Goal: Information Seeking & Learning: Learn about a topic

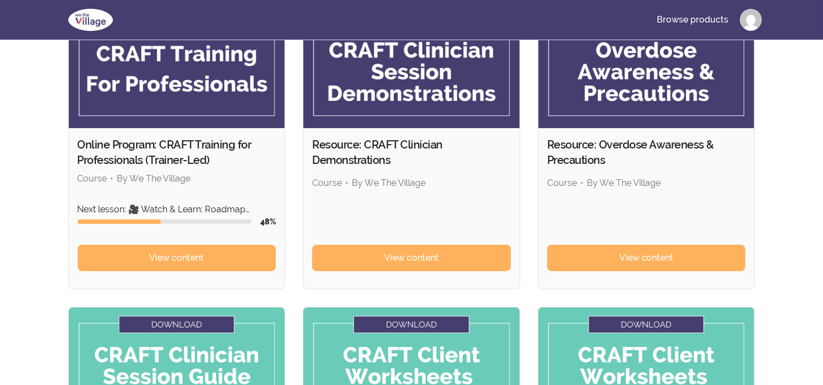
scroll to position [117, 0]
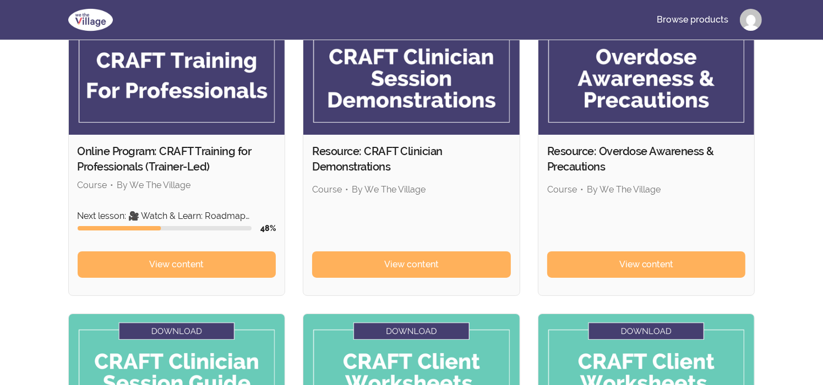
click at [157, 165] on h2 "Online Program: CRAFT Training for Professionals (Trainer-Led)" at bounding box center [177, 159] width 199 height 31
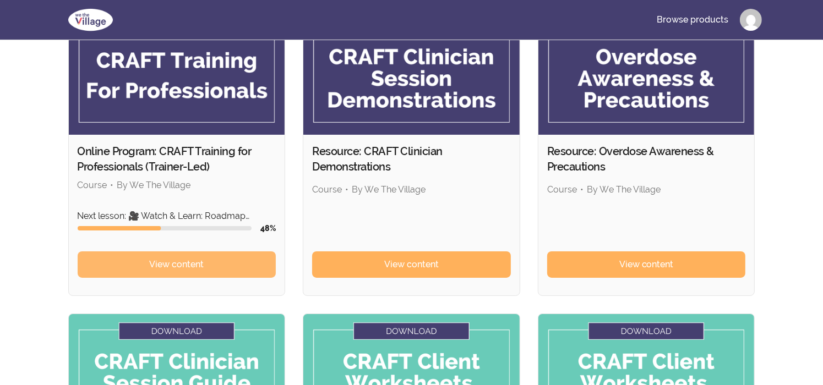
click at [192, 261] on span "View content" at bounding box center [176, 264] width 54 height 13
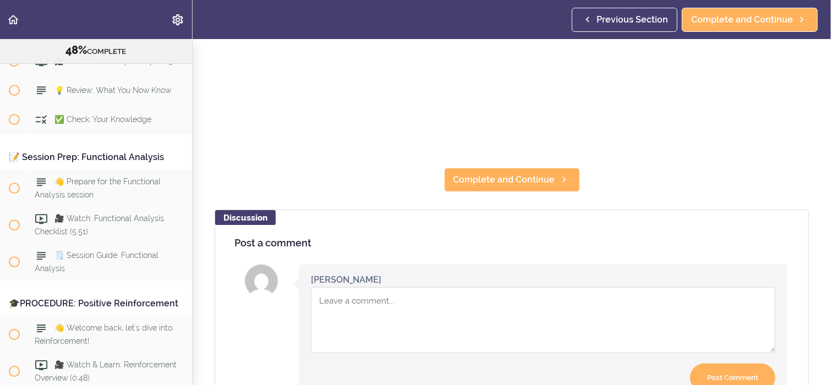
scroll to position [286, 0]
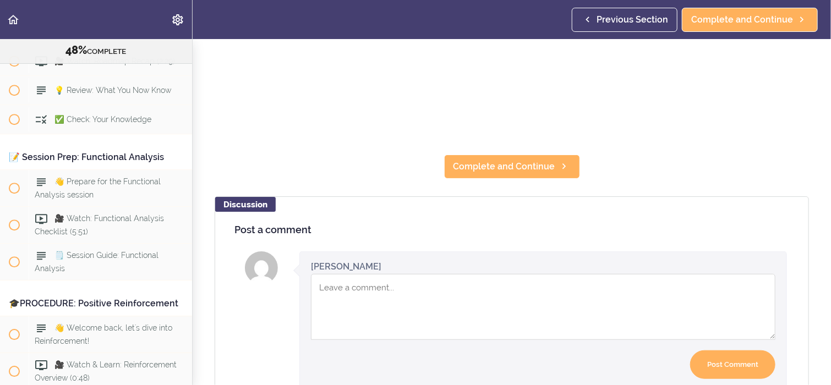
click at [326, 291] on textarea "Comment box" at bounding box center [543, 307] width 464 height 66
type textarea "makes sense"
click at [737, 356] on input "Post Comment" at bounding box center [732, 365] width 85 height 29
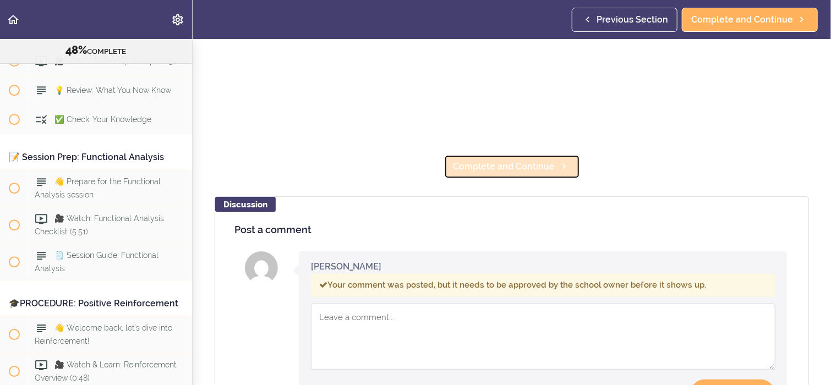
click at [524, 160] on span "Complete and Continue" at bounding box center [504, 166] width 102 height 13
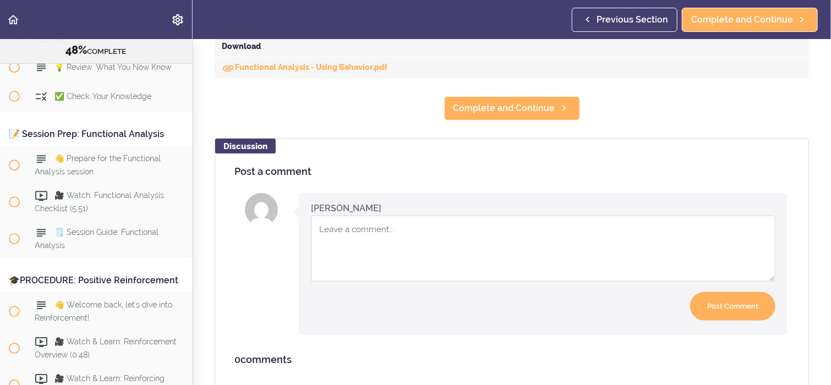
scroll to position [579, 0]
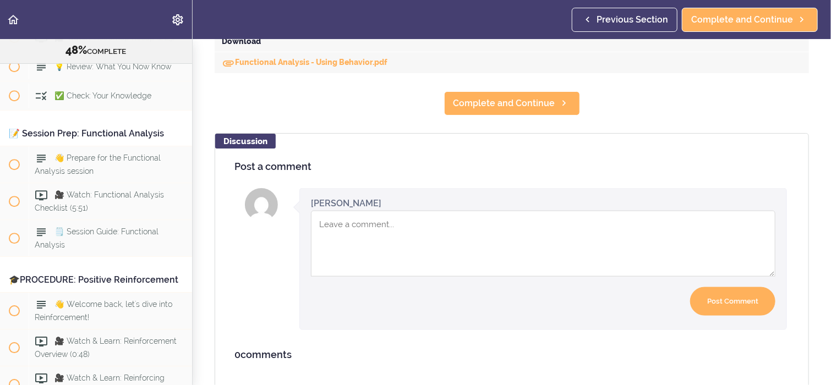
click at [340, 224] on textarea "Comment box" at bounding box center [543, 244] width 464 height 66
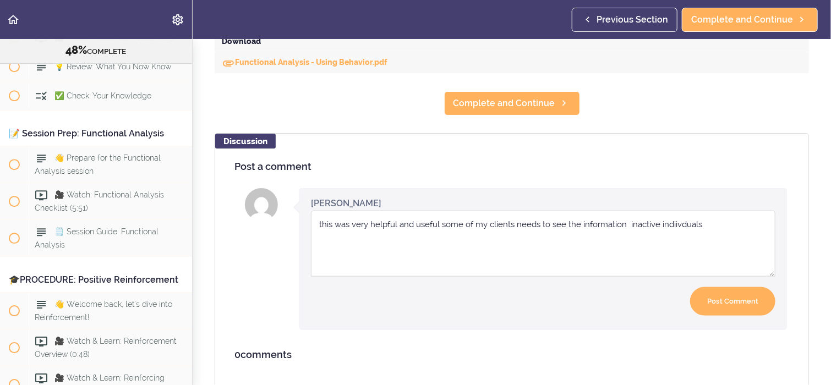
click at [676, 224] on textarea "this was very helpful and useful some of my clients needs to see the informatio…" at bounding box center [543, 244] width 464 height 66
click at [674, 224] on textarea "this was very helpful and useful some of my clients needs to see the informatio…" at bounding box center [543, 244] width 464 height 66
type textarea "this was very helpful and useful some of my clients needs to see the informatio…"
click at [740, 294] on input "Post Comment" at bounding box center [732, 301] width 85 height 29
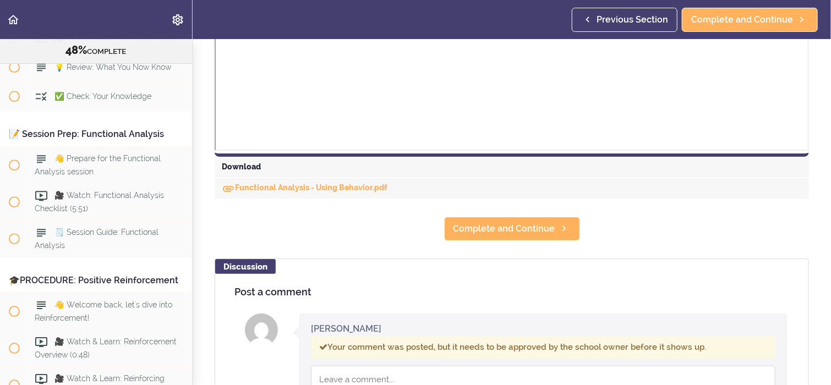
scroll to position [447, 0]
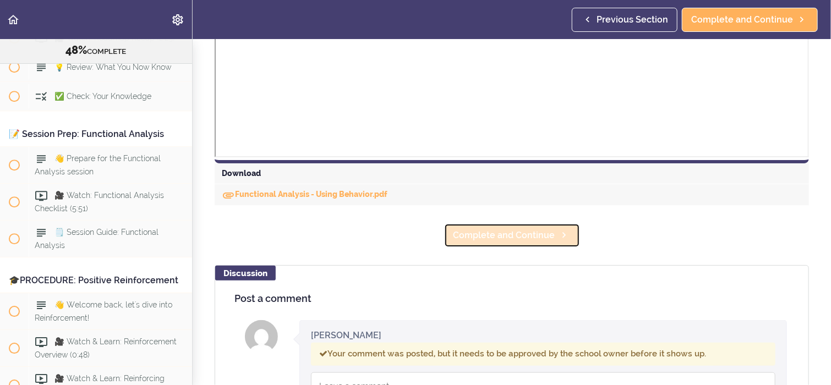
click at [535, 235] on span "Complete and Continue" at bounding box center [504, 235] width 102 height 13
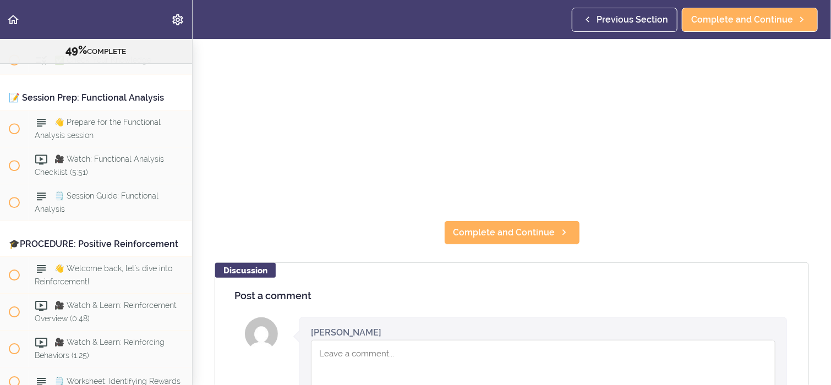
scroll to position [242, 0]
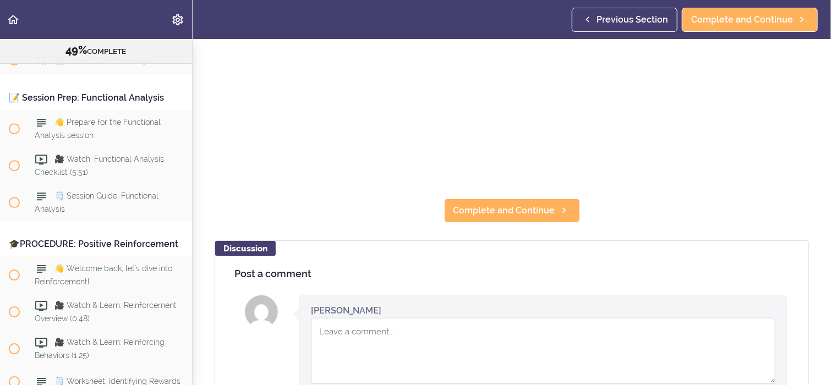
click at [329, 333] on textarea "Comment box" at bounding box center [543, 351] width 464 height 66
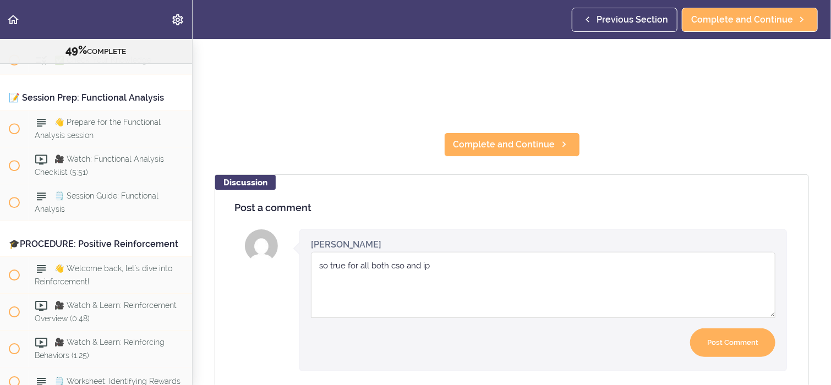
scroll to position [330, 0]
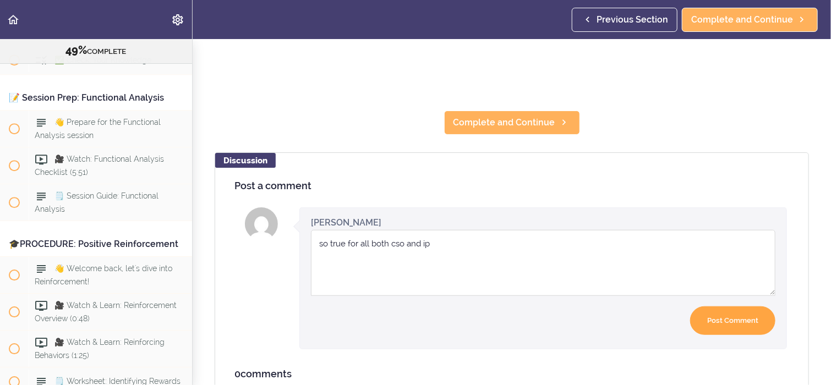
type textarea "so true for all both cso and ip"
click at [720, 321] on input "Post Comment" at bounding box center [732, 321] width 85 height 29
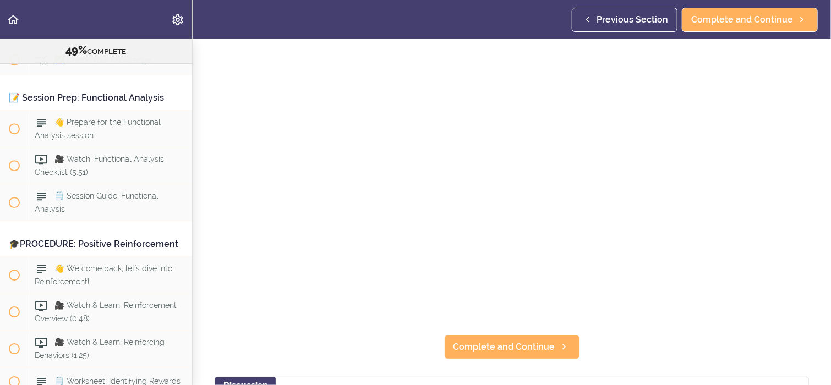
scroll to position [110, 0]
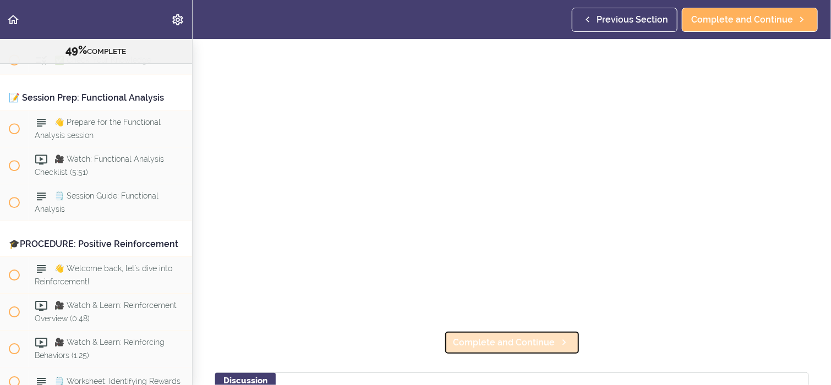
click at [522, 342] on span "Complete and Continue" at bounding box center [504, 342] width 102 height 13
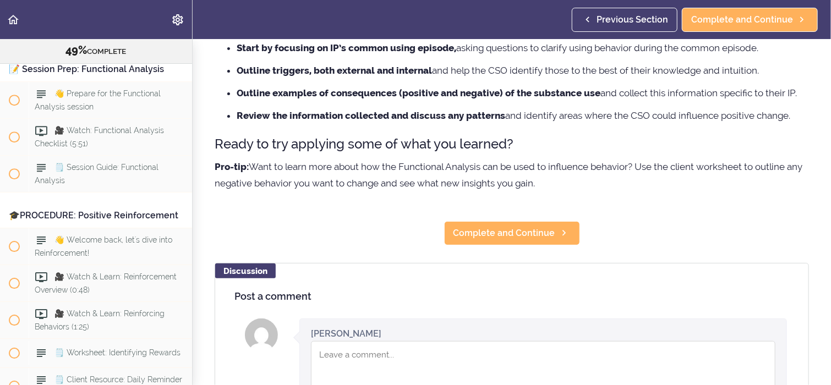
scroll to position [198, 0]
click at [342, 354] on textarea "Comment box" at bounding box center [543, 374] width 464 height 66
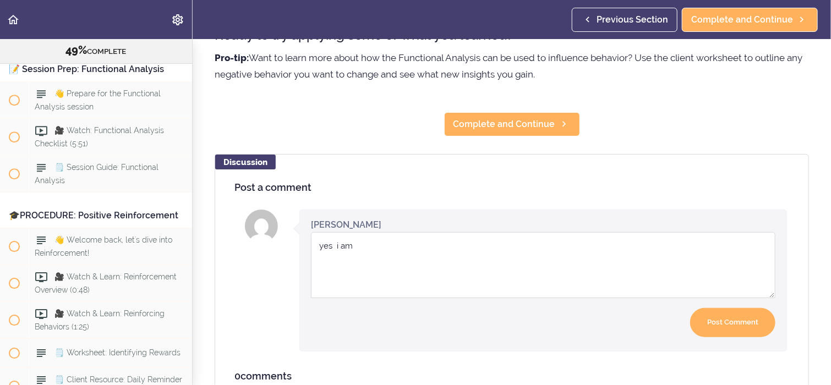
scroll to position [308, 0]
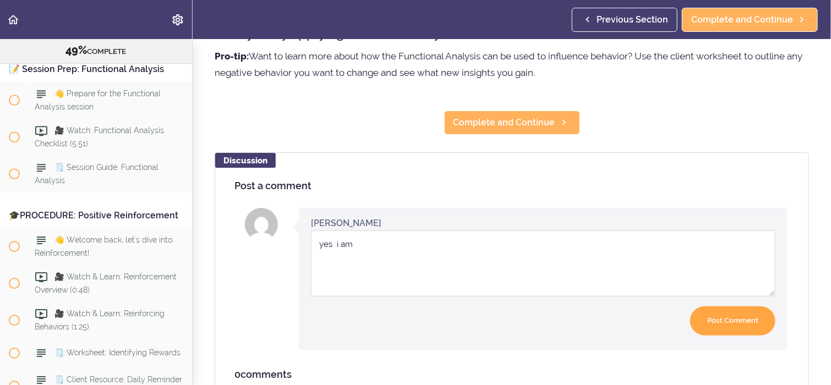
type textarea "yes i am"
click at [740, 326] on input "Post Comment" at bounding box center [732, 321] width 85 height 29
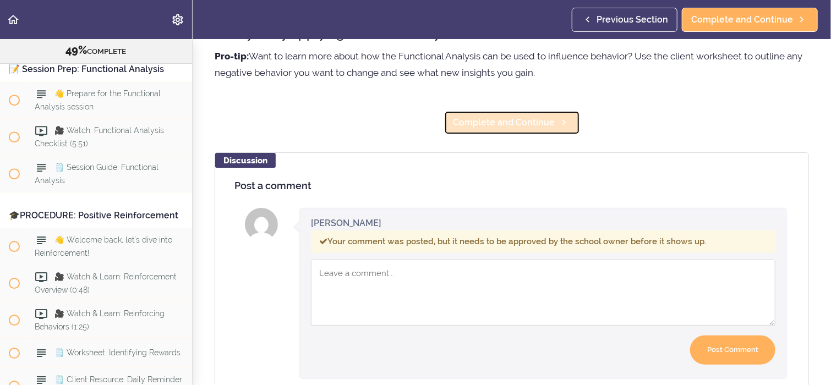
click at [491, 120] on span "Complete and Continue" at bounding box center [504, 122] width 102 height 13
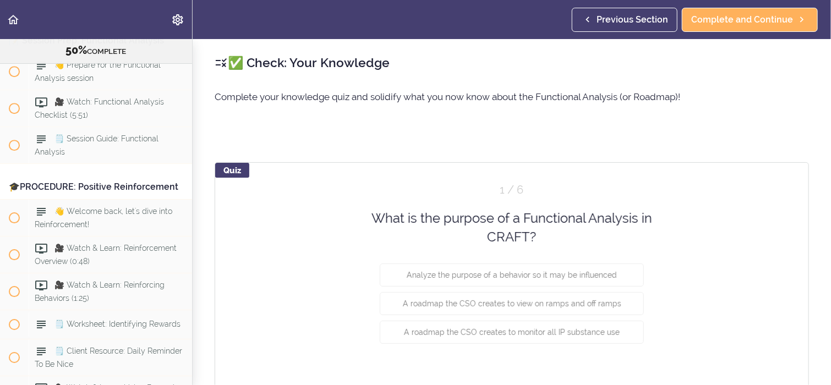
scroll to position [3787, 0]
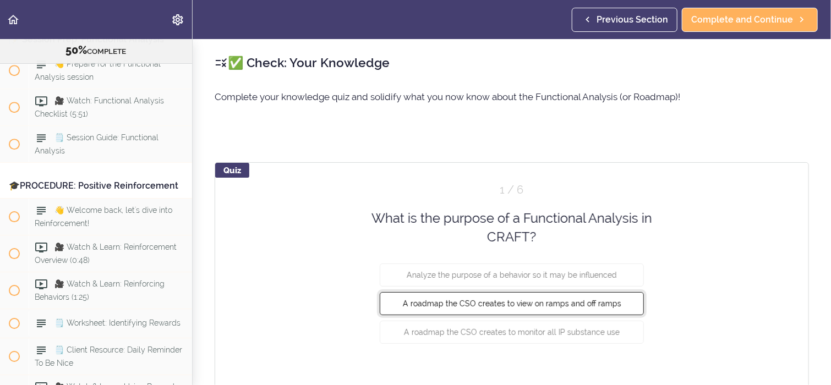
click at [614, 299] on button "A roadmap the CSO creates to view on ramps and off ramps" at bounding box center [512, 303] width 264 height 23
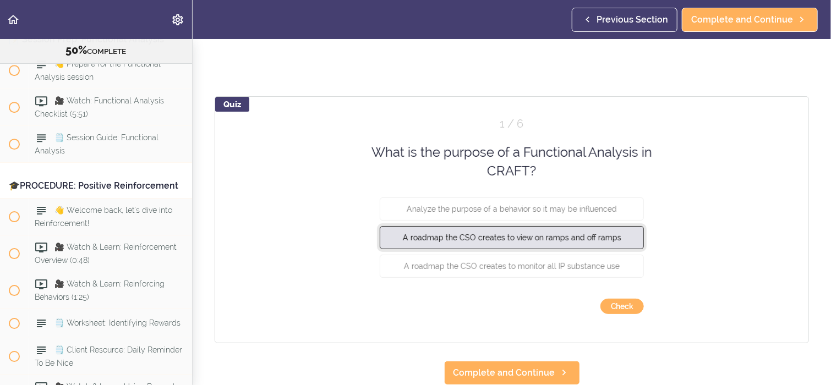
scroll to position [74, 0]
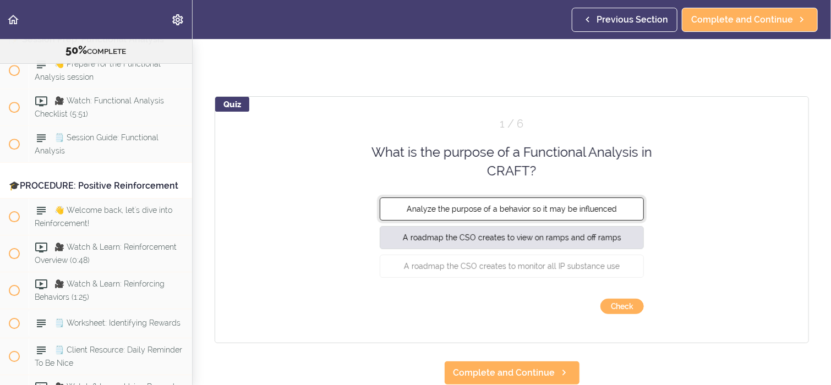
click at [604, 204] on span "Analyze the purpose of a behavior so it may be influenced" at bounding box center [512, 208] width 210 height 9
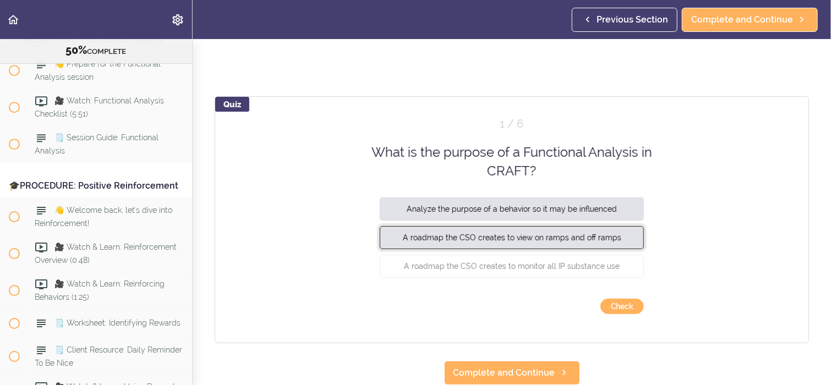
click at [586, 233] on span "A roadmap the CSO creates to view on ramps and off ramps" at bounding box center [512, 237] width 218 height 9
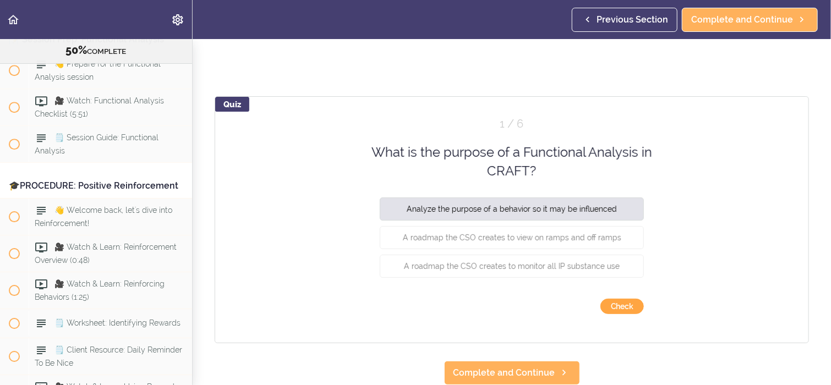
click at [615, 299] on button "Check" at bounding box center [621, 306] width 43 height 15
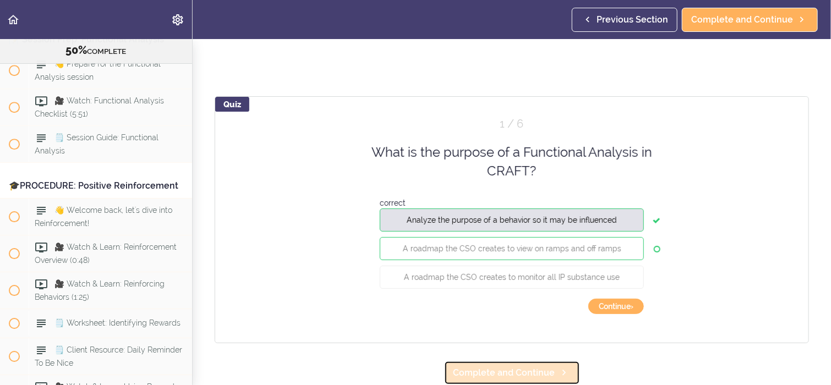
click at [528, 367] on span "Complete and Continue" at bounding box center [504, 373] width 102 height 13
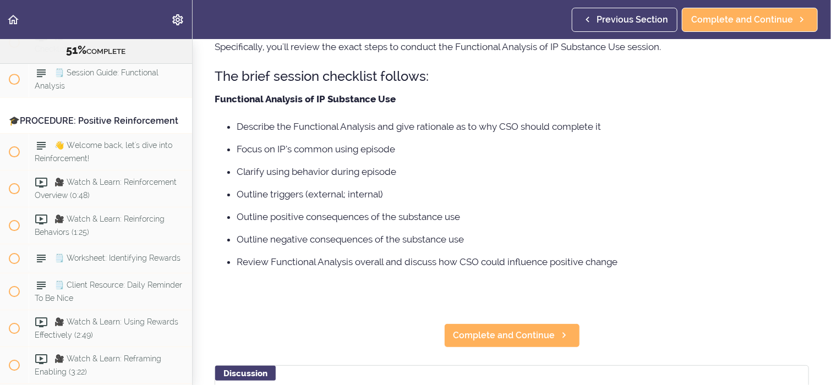
scroll to position [110, 0]
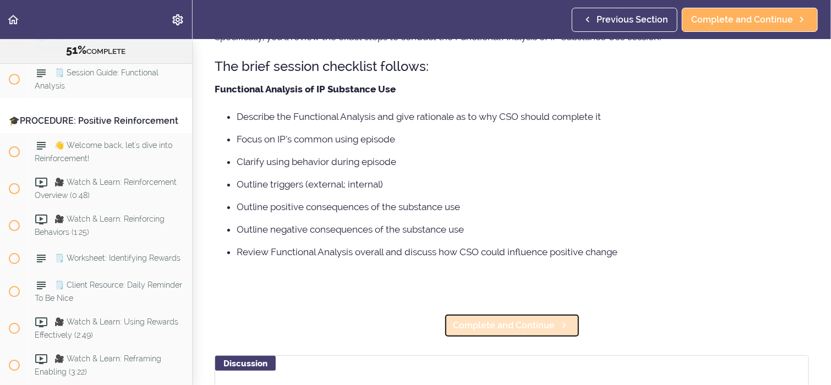
click at [511, 332] on link "Complete and Continue" at bounding box center [512, 326] width 136 height 24
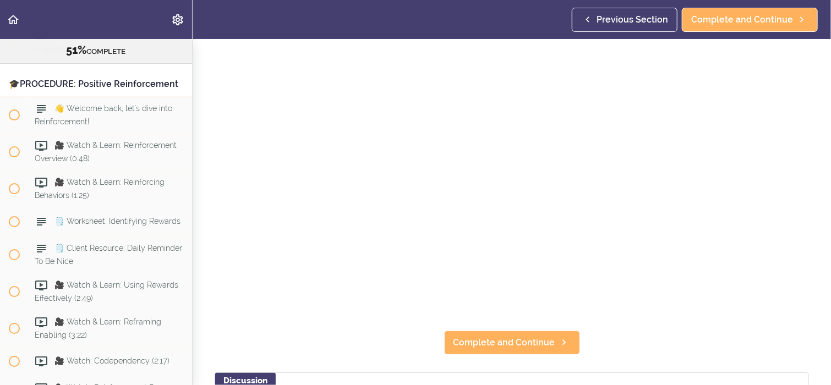
scroll to position [88, 0]
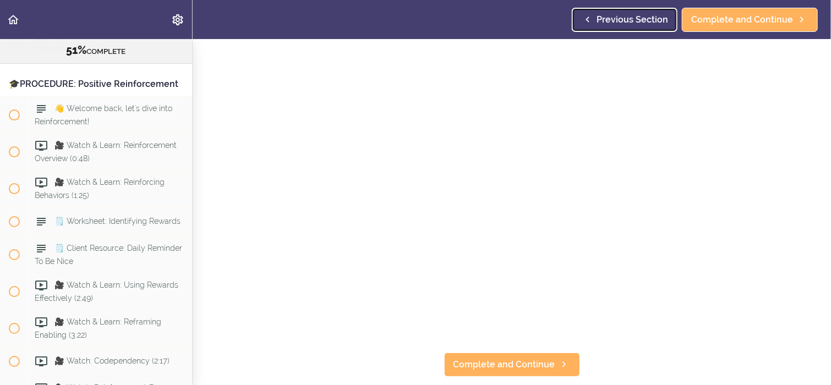
click at [592, 17] on icon at bounding box center [587, 20] width 13 height 12
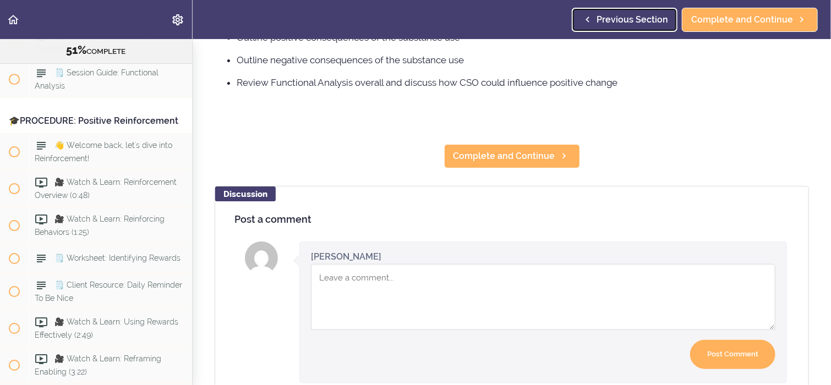
scroll to position [286, 0]
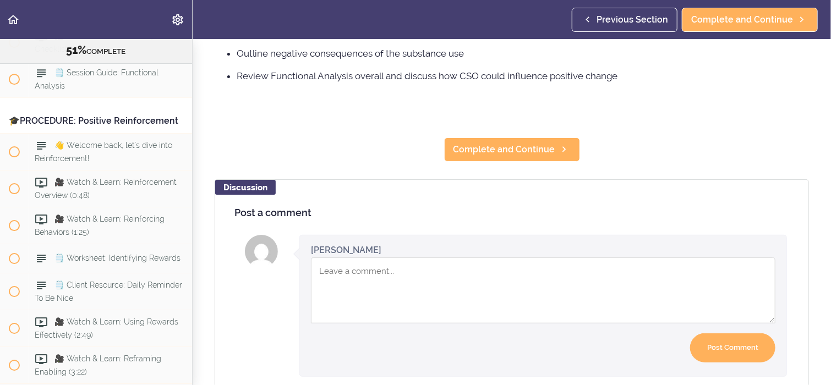
click at [365, 281] on textarea "Comment box" at bounding box center [543, 291] width 464 height 66
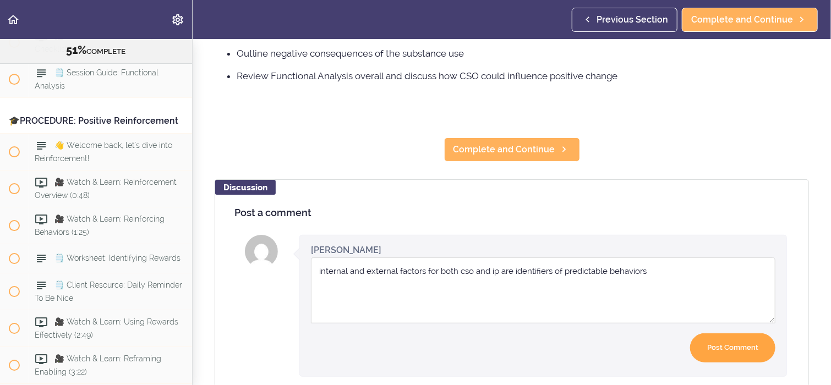
type textarea "internal and external factors for both cso and ip are identifiers of predictabl…"
click at [760, 347] on input "Post Comment" at bounding box center [732, 347] width 85 height 29
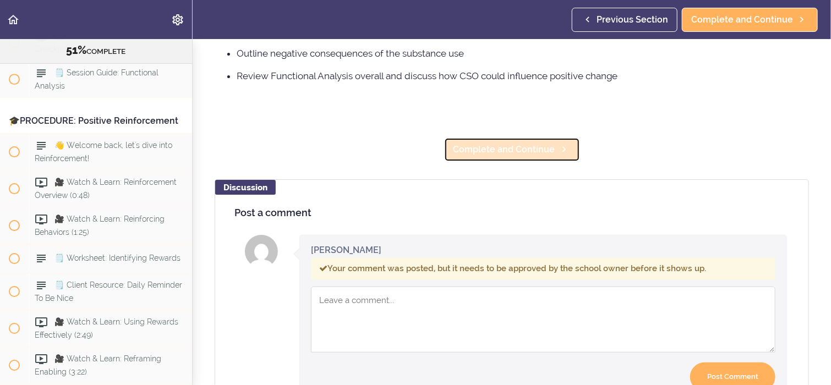
click at [518, 147] on span "Complete and Continue" at bounding box center [504, 149] width 102 height 13
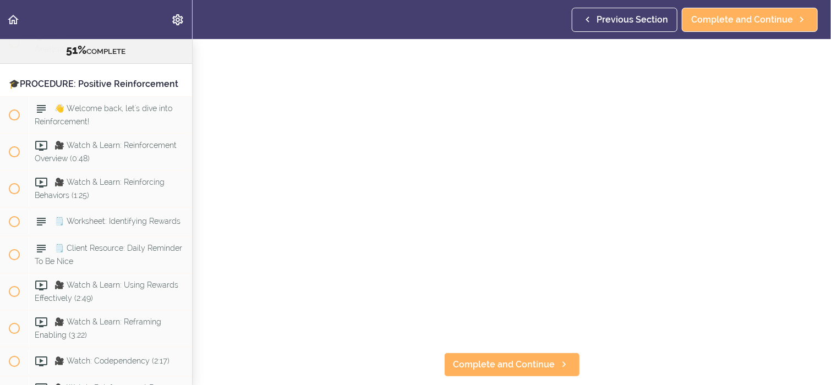
scroll to position [110, 0]
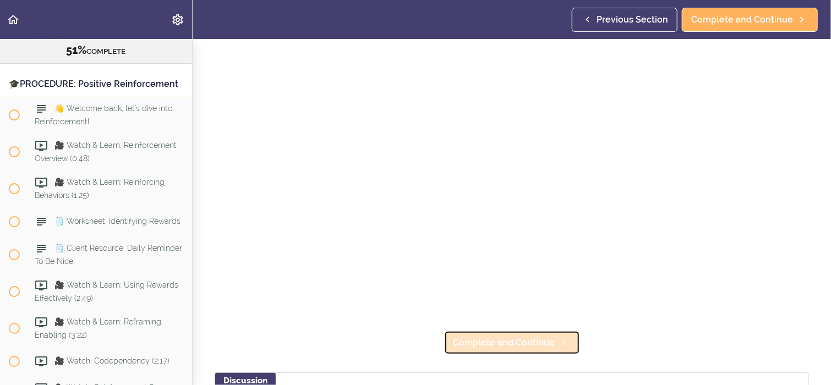
click at [493, 344] on span "Complete and Continue" at bounding box center [504, 342] width 102 height 13
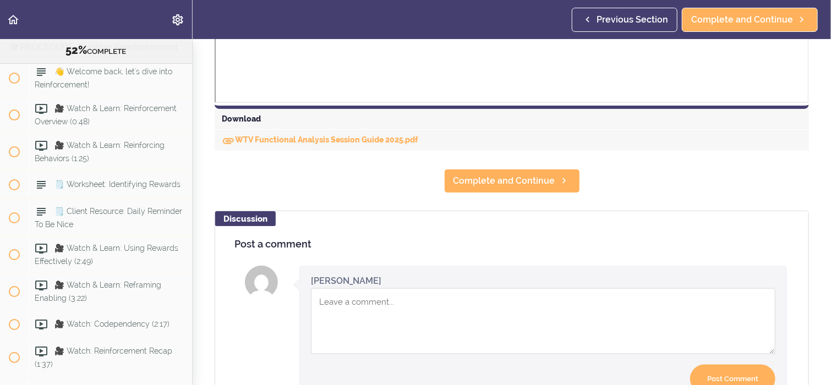
scroll to position [506, 0]
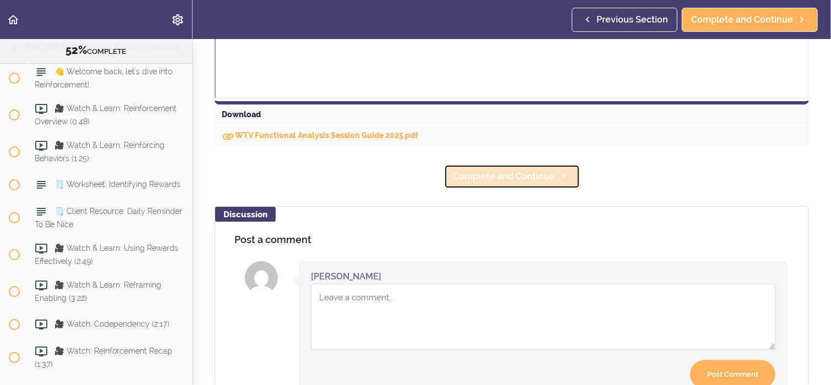
click at [505, 167] on link "Complete and Continue" at bounding box center [512, 177] width 136 height 24
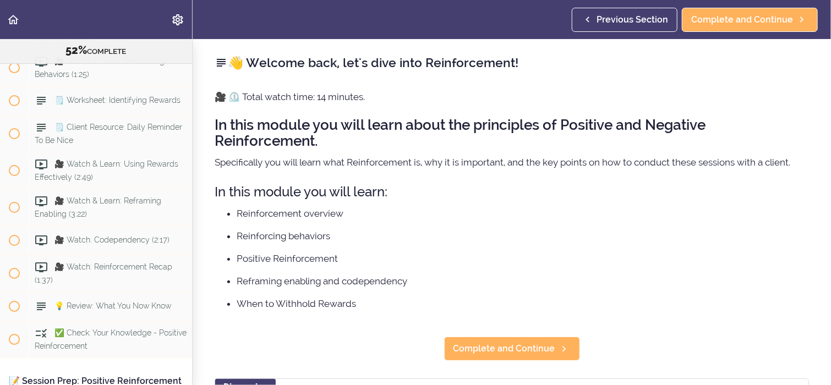
scroll to position [4011, 0]
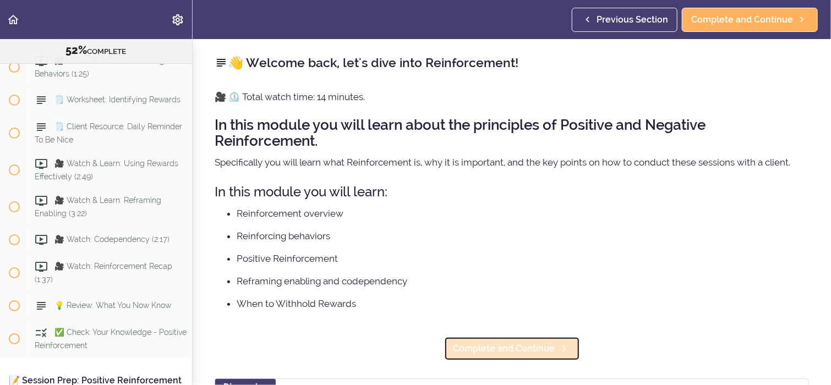
click at [557, 343] on icon at bounding box center [563, 349] width 13 height 12
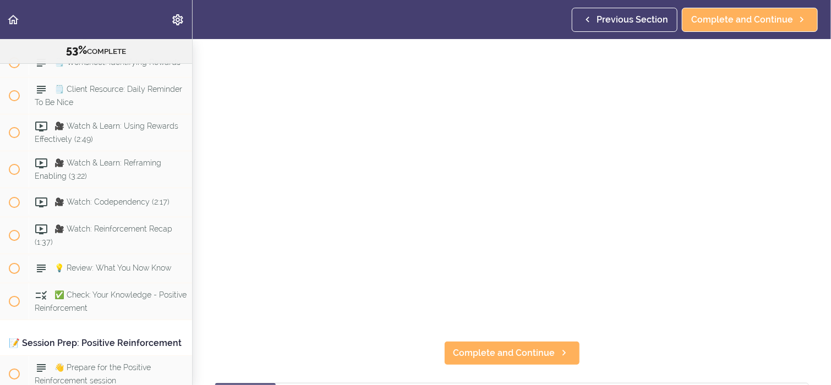
scroll to position [110, 0]
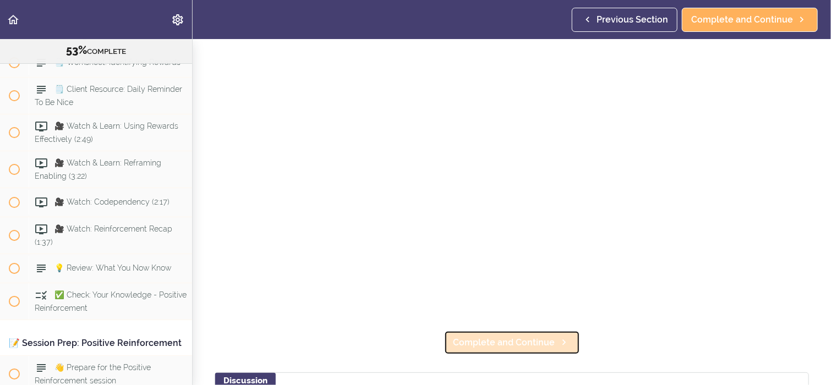
click at [507, 340] on span "Complete and Continue" at bounding box center [504, 342] width 102 height 13
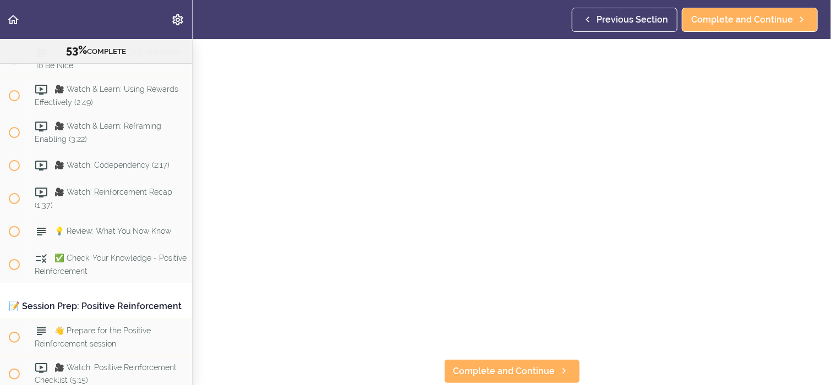
scroll to position [110, 0]
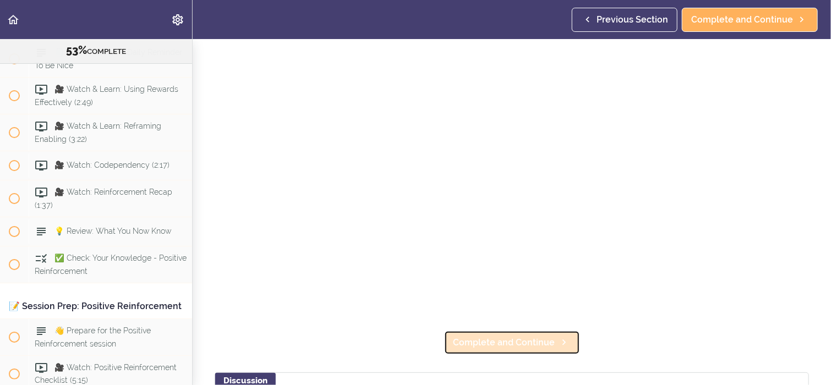
click at [548, 341] on span "Complete and Continue" at bounding box center [504, 342] width 102 height 13
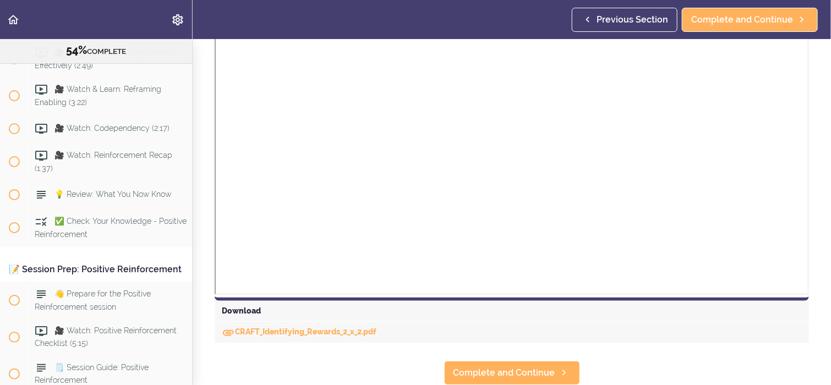
scroll to position [317, 0]
click at [484, 367] on span "Complete and Continue" at bounding box center [504, 373] width 102 height 13
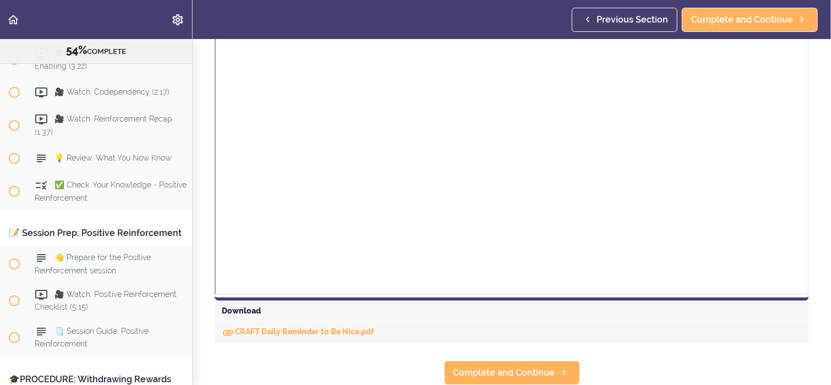
scroll to position [317, 0]
click at [505, 367] on span "Complete and Continue" at bounding box center [504, 373] width 102 height 13
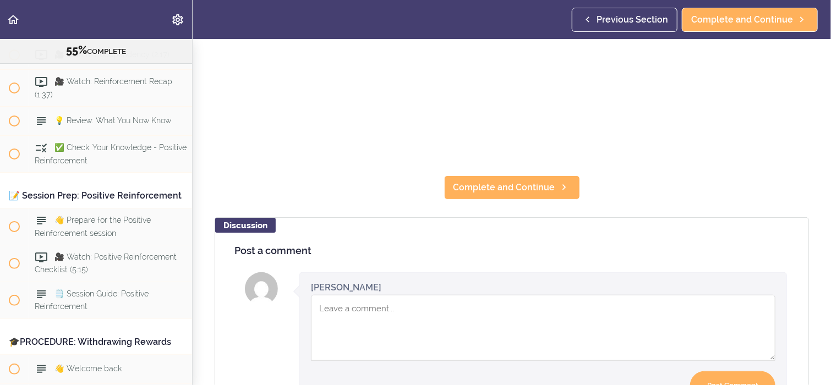
scroll to position [286, 0]
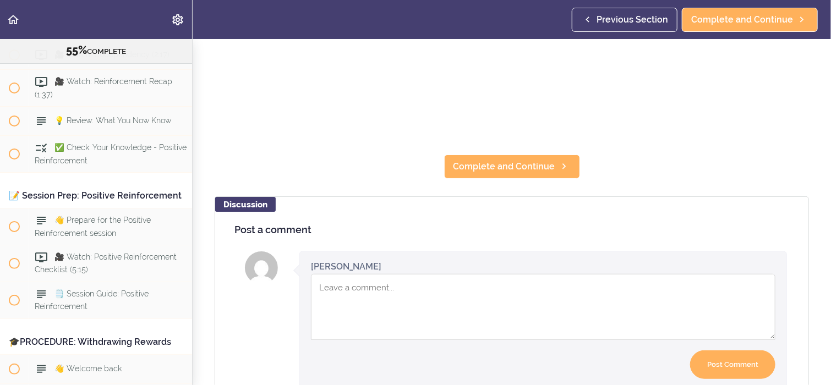
click at [324, 294] on textarea "Comment box" at bounding box center [543, 307] width 464 height 66
click at [391, 283] on textarea "i think positive rewads should be" at bounding box center [543, 307] width 464 height 66
click at [455, 283] on textarea "i think positive rewards should be" at bounding box center [543, 307] width 464 height 66
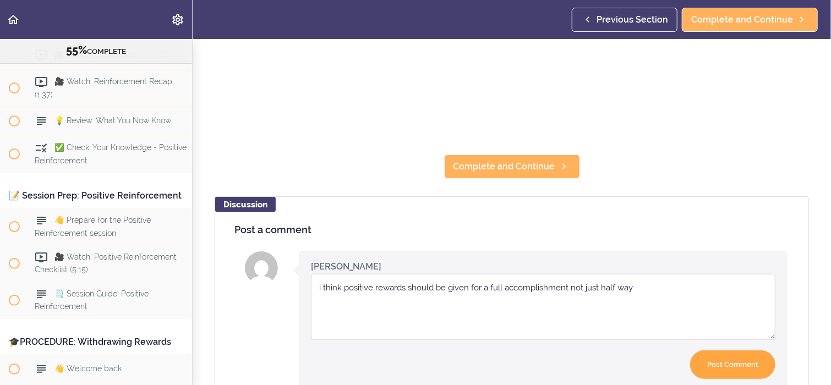
type textarea "i think positive rewards should be given for a full accomplishment not just hal…"
click at [739, 360] on input "Post Comment" at bounding box center [732, 365] width 85 height 29
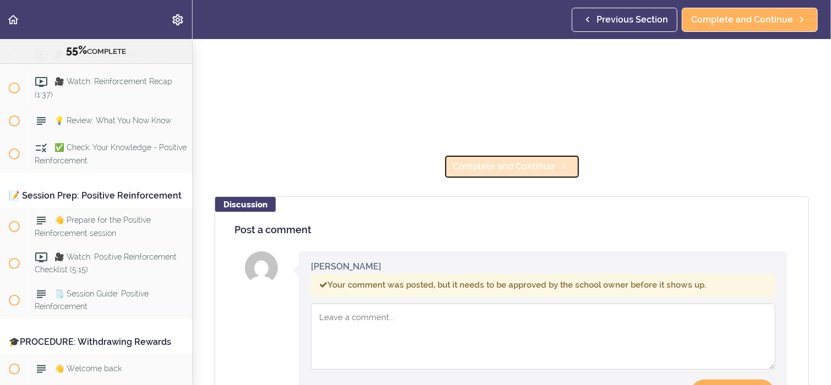
click at [526, 167] on span "Complete and Continue" at bounding box center [504, 166] width 102 height 13
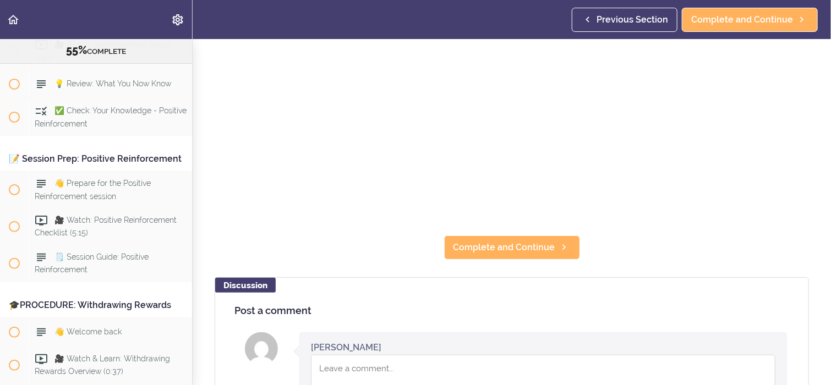
scroll to position [234, 0]
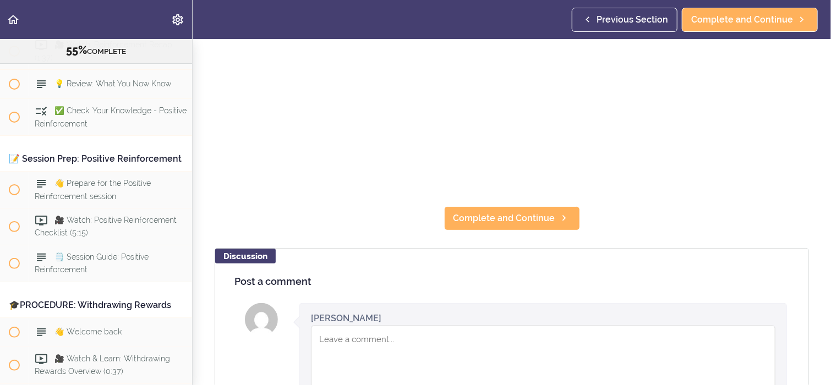
click at [326, 338] on textarea "Comment box" at bounding box center [543, 359] width 464 height 66
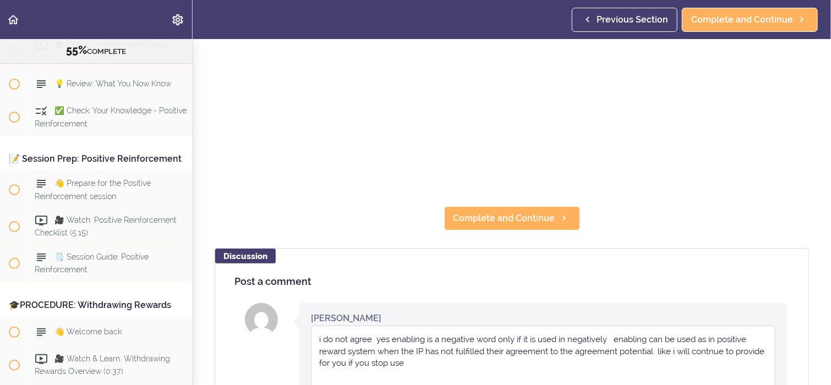
click at [701, 349] on textarea "i do not agree yes enabling is a negative word only if it is used in negatively…" at bounding box center [543, 359] width 464 height 66
click at [404, 359] on textarea "i do not agree yes enabling is a negative word only if it is used in negatively…" at bounding box center [543, 359] width 464 height 66
click at [531, 357] on textarea "i do not agree yes enabling is a negative word only if it is used in negatively…" at bounding box center [543, 359] width 464 height 66
click at [723, 359] on textarea "i do not agree yes enabling is a negative word only if it is used in negatively…" at bounding box center [543, 359] width 464 height 66
click at [718, 347] on textarea "i do not agree yes enabling is a negative word only if it is used in negatively…" at bounding box center [543, 359] width 464 height 66
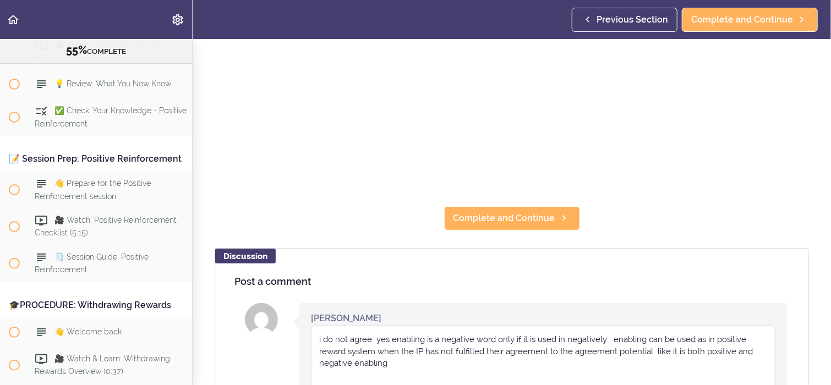
click at [390, 363] on textarea "i do not agree yes enabling is a negative word only if it is used in negatively…" at bounding box center [543, 359] width 464 height 66
click at [598, 359] on textarea "i do not agree yes enabling is a negative word only if it is used in negatively…" at bounding box center [543, 359] width 464 height 66
click at [599, 359] on textarea "i do not agree yes enabling is a negative word only if it is used in negatively…" at bounding box center [543, 359] width 464 height 66
click at [600, 359] on textarea "i do not agree yes enabling is a negative word only if it is used in negatively…" at bounding box center [543, 359] width 464 height 66
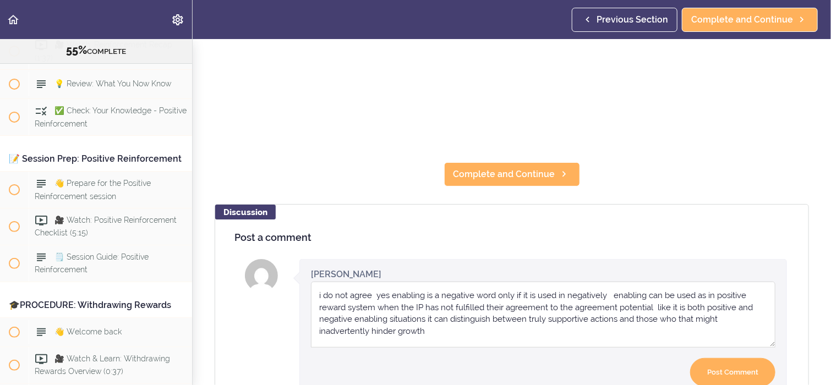
scroll to position [300, 0]
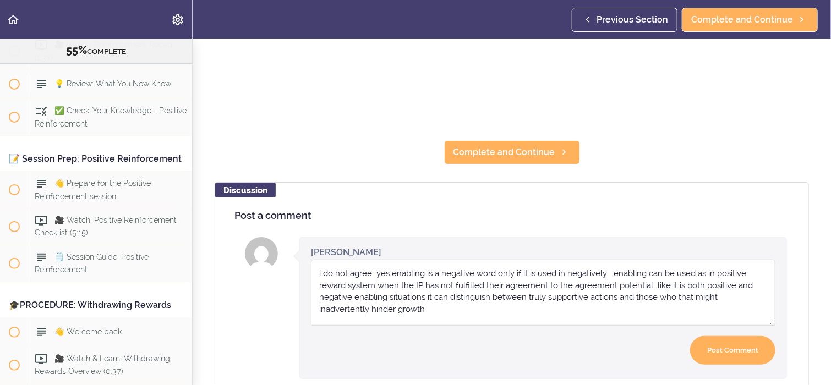
click at [434, 310] on textarea "i do not agree yes enabling is a negative word only if it is used in negatively…" at bounding box center [543, 293] width 464 height 66
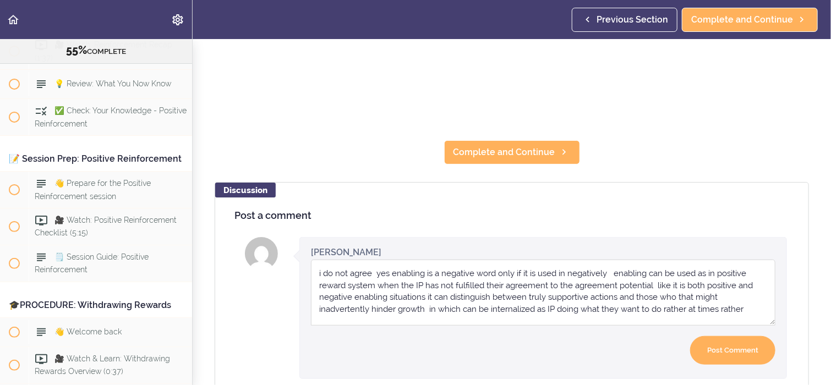
scroll to position [0, 0]
type textarea "i do not agree yes enabling is a negative word only if it is used in negatively…"
click at [715, 340] on input "Post Comment" at bounding box center [732, 350] width 85 height 29
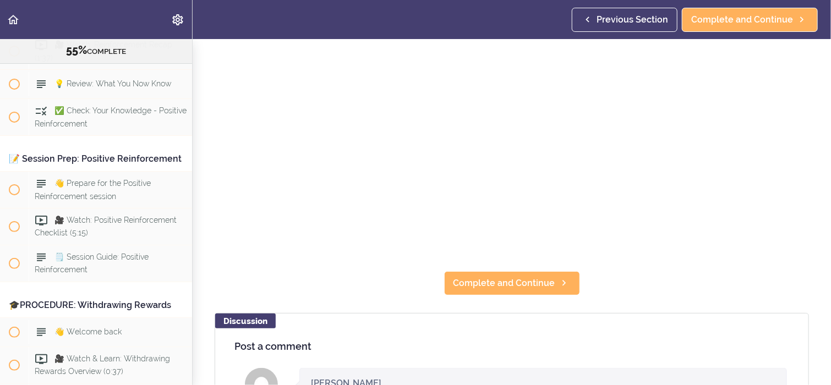
scroll to position [154, 0]
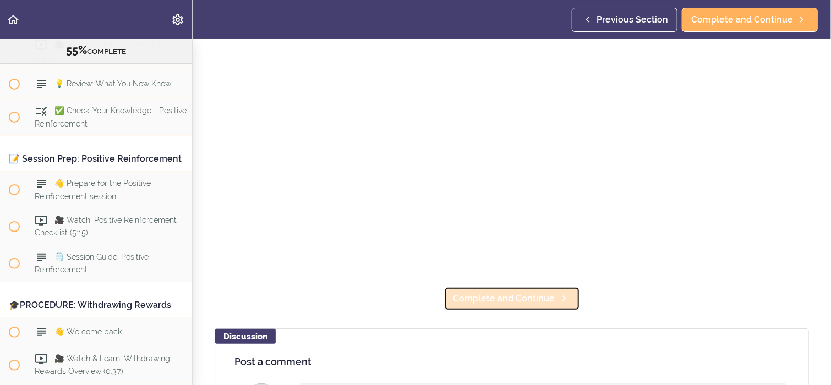
click at [532, 297] on span "Complete and Continue" at bounding box center [504, 298] width 102 height 13
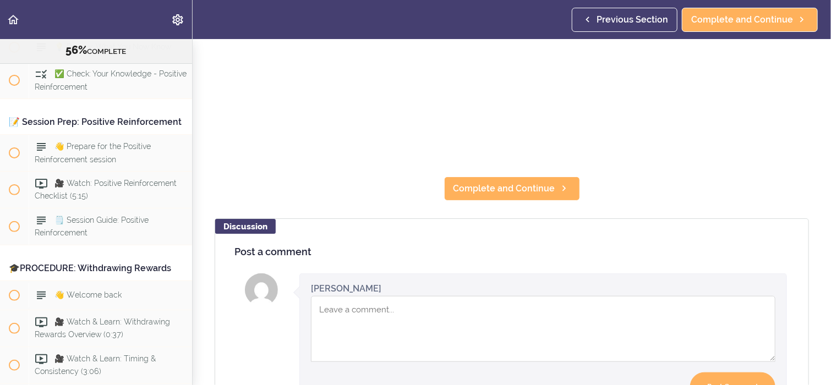
scroll to position [286, 0]
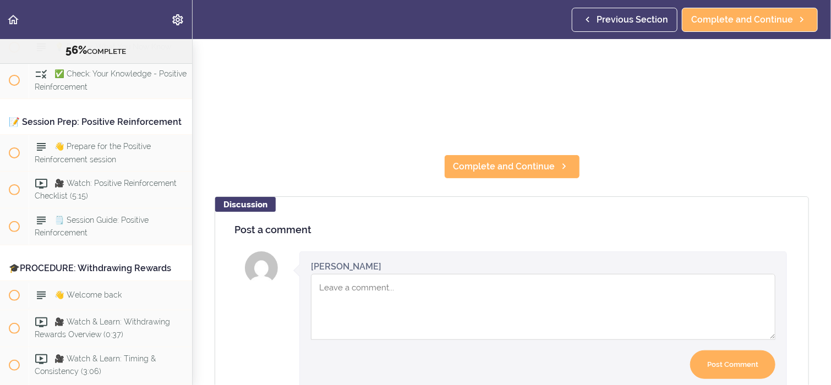
click at [322, 286] on textarea "Comment box" at bounding box center [543, 307] width 464 height 66
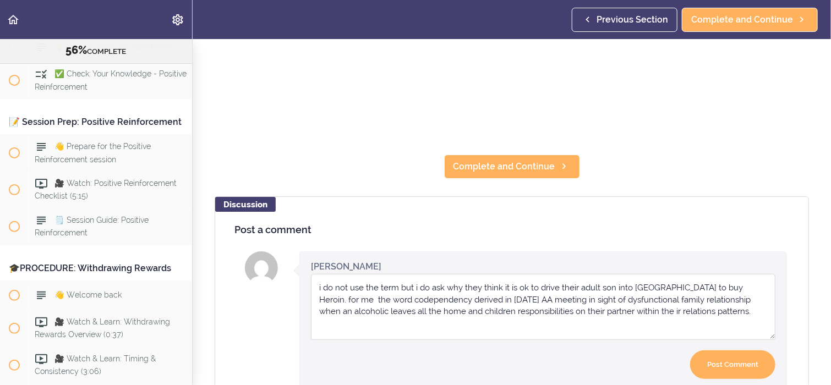
click at [599, 305] on textarea "i do not use the term but i do ask why they think it is ok to drive their adult…" at bounding box center [543, 307] width 464 height 66
click at [703, 308] on textarea "i do not use the term but i do ask why they think it is ok to drive their adult…" at bounding box center [543, 307] width 464 height 66
click at [442, 285] on textarea "i do not use the term but i do ask why they think it is ok to drive their adult…" at bounding box center [543, 307] width 464 height 66
click at [695, 296] on textarea "i do not use the term but i do ask folks why they think it is ok to drive their…" at bounding box center [543, 307] width 464 height 66
click at [619, 308] on textarea "i do not use the term but i do ask folks why they think it is ok to drive their…" at bounding box center [543, 307] width 464 height 66
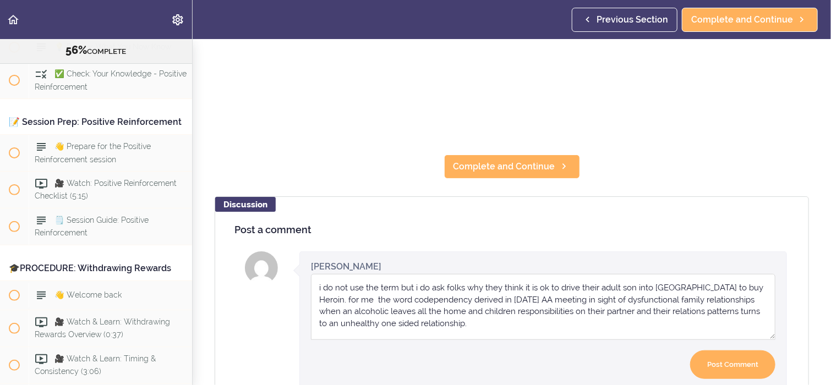
click at [724, 307] on textarea "i do not use the term but i do ask folks why they think it is ok to drive their…" at bounding box center [543, 307] width 464 height 66
click at [449, 322] on textarea "i do not use the term but i do ask folks why they think it is ok to drive their…" at bounding box center [543, 307] width 464 height 66
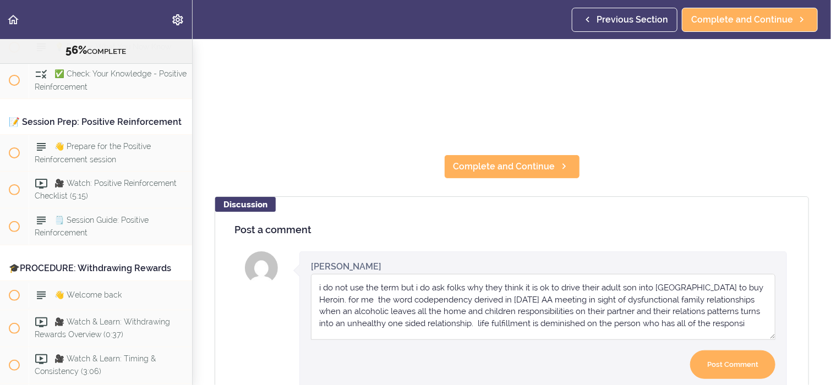
click at [449, 322] on textarea "i do not use the term but i do ask folks why they think it is ok to drive their…" at bounding box center [543, 307] width 464 height 66
click at [452, 319] on textarea "i do not use the term but i do ask folks why they think it is ok to drive their…" at bounding box center [543, 307] width 464 height 66
click at [498, 318] on textarea "i do not use the term but i do ask folks why they think it is ok to drive their…" at bounding box center [543, 307] width 464 height 66
click at [539, 320] on textarea "i do not use the term but i do ask folks why they think it is ok to drive their…" at bounding box center [543, 307] width 464 height 66
click at [731, 318] on textarea "i do not use the term but i do ask folks why they think it is ok to drive their…" at bounding box center [543, 307] width 464 height 66
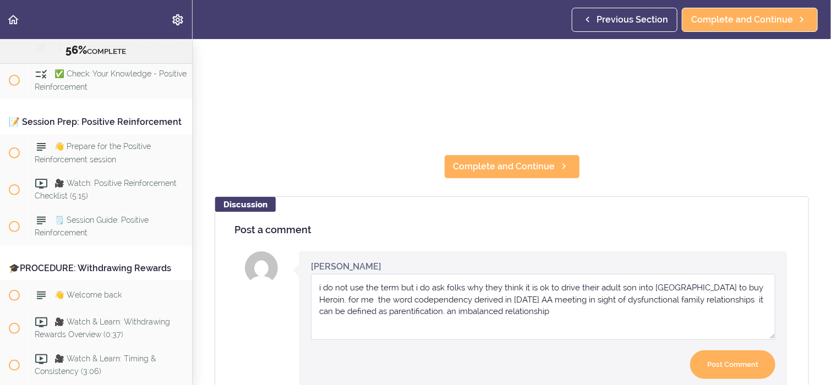
click at [396, 284] on textarea "i do not use the term but i do ask folks why they think it is ok to drive their…" at bounding box center [543, 307] width 464 height 66
click at [396, 282] on textarea "i do not use the term I do not think it to be negative, but i do ask folks why …" at bounding box center [543, 307] width 464 height 66
click at [395, 283] on textarea "i do not use the termand I do not think it to be negative, but i do ask folks w…" at bounding box center [543, 307] width 464 height 66
click at [527, 305] on textarea "i do not use the term and I do not think it to be negative, but i do ask folks …" at bounding box center [543, 307] width 464 height 66
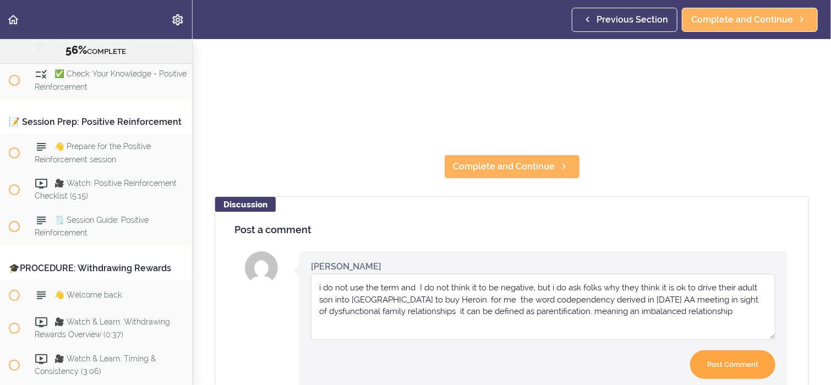
type textarea "i do not use the term and I do not think it to be negative, but i do ask folks …"
click at [721, 358] on input "Post Comment" at bounding box center [732, 365] width 85 height 29
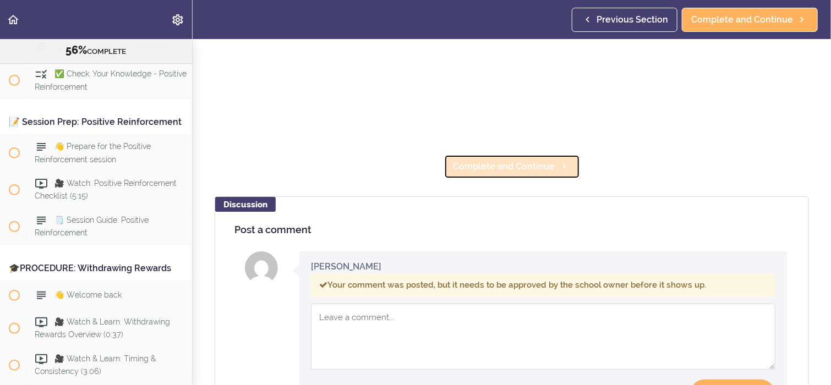
click at [510, 164] on span "Complete and Continue" at bounding box center [504, 166] width 102 height 13
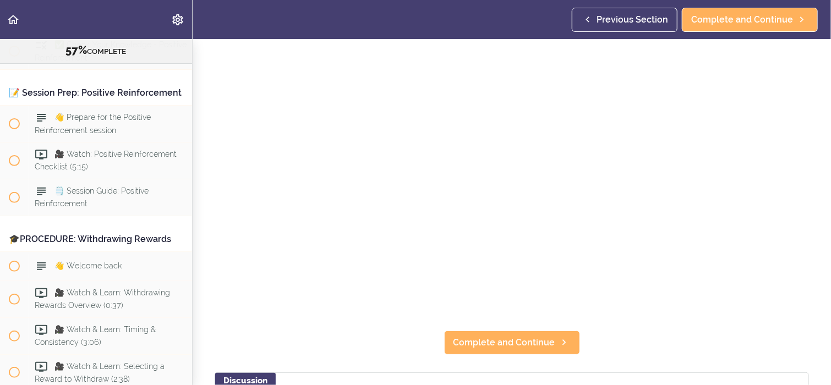
scroll to position [161, 0]
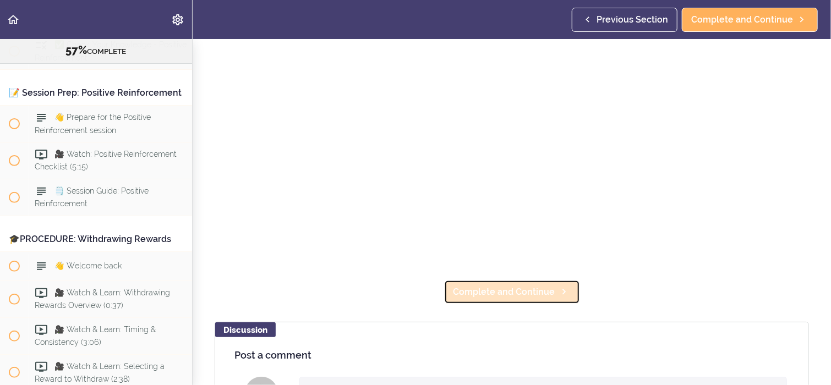
click at [535, 286] on span "Complete and Continue" at bounding box center [504, 292] width 102 height 13
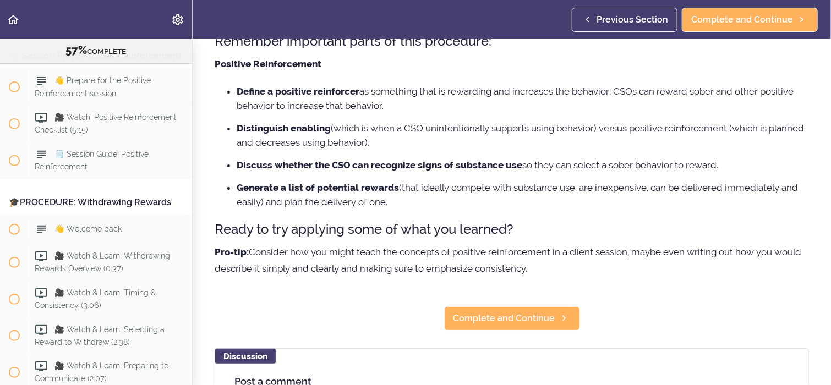
scroll to position [110, 0]
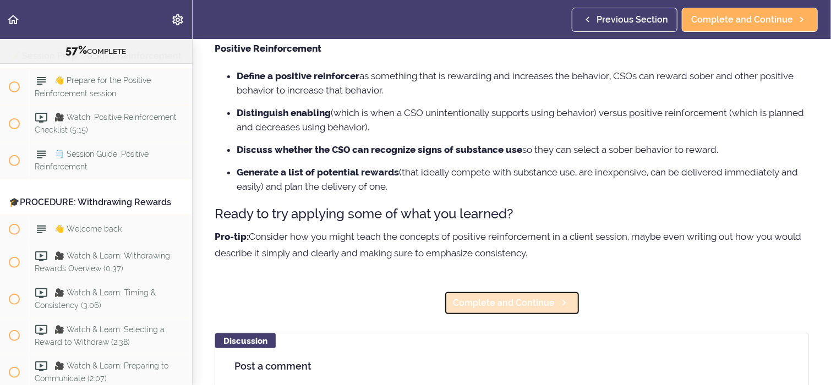
click at [538, 307] on span "Complete and Continue" at bounding box center [504, 303] width 102 height 13
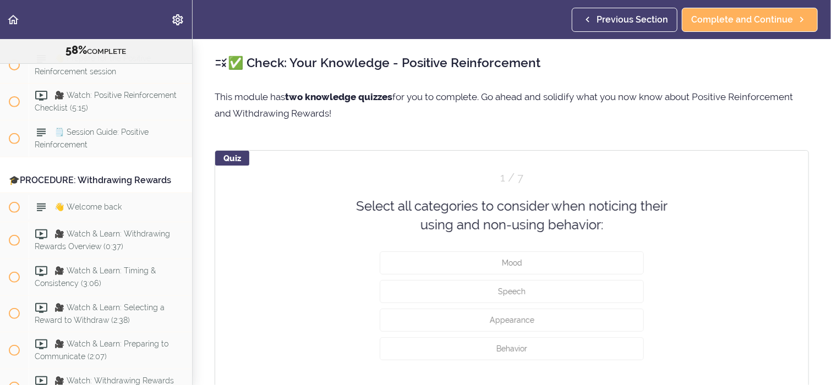
scroll to position [4365, 0]
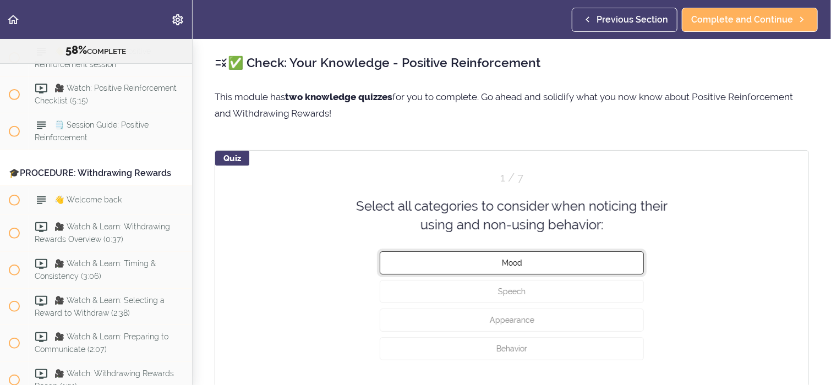
click at [553, 260] on button "Mood" at bounding box center [512, 262] width 264 height 23
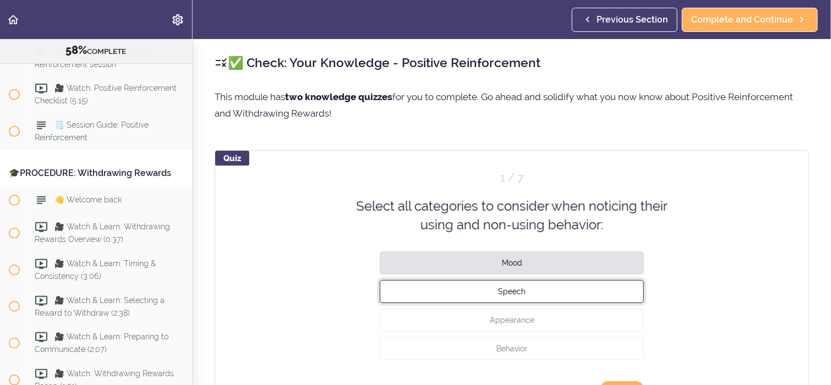
click at [541, 292] on button "Speech" at bounding box center [512, 291] width 264 height 23
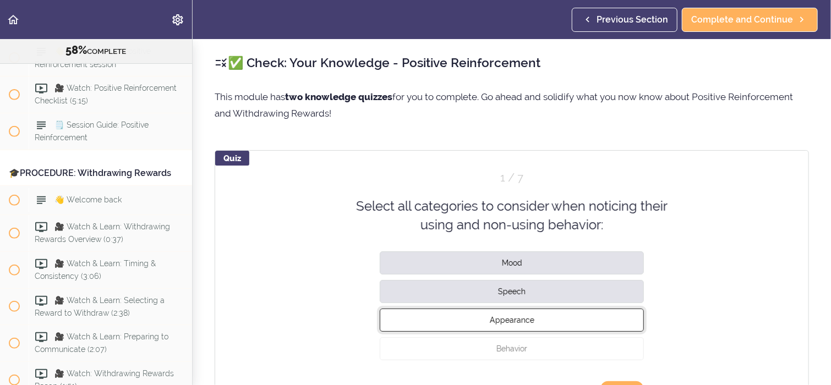
click at [545, 318] on button "Appearance" at bounding box center [512, 319] width 264 height 23
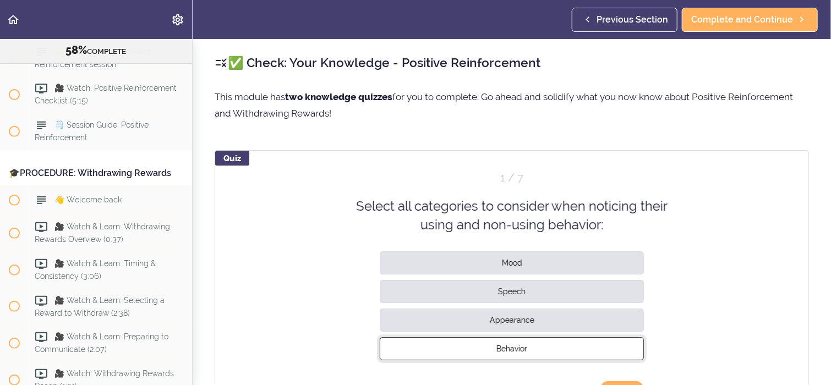
click at [548, 344] on button "Behavior" at bounding box center [512, 348] width 264 height 23
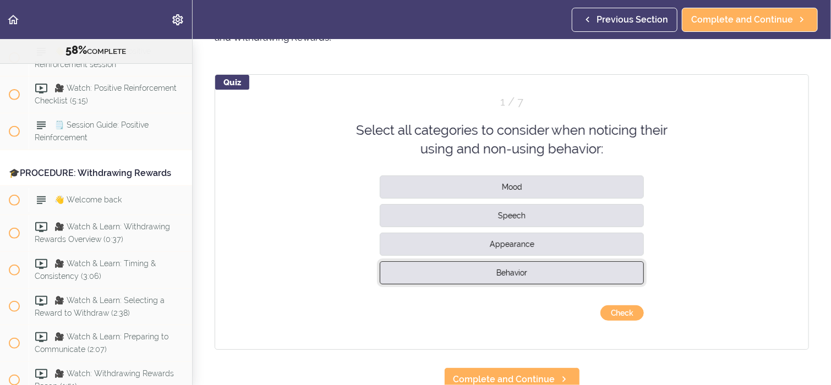
scroll to position [88, 0]
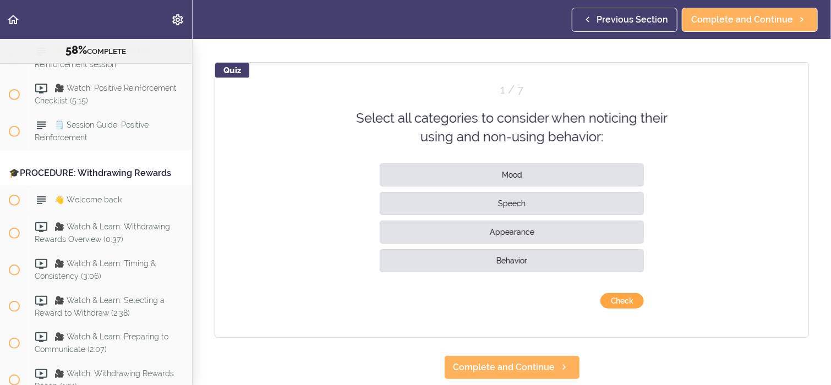
click at [619, 300] on button "Check" at bounding box center [621, 300] width 43 height 15
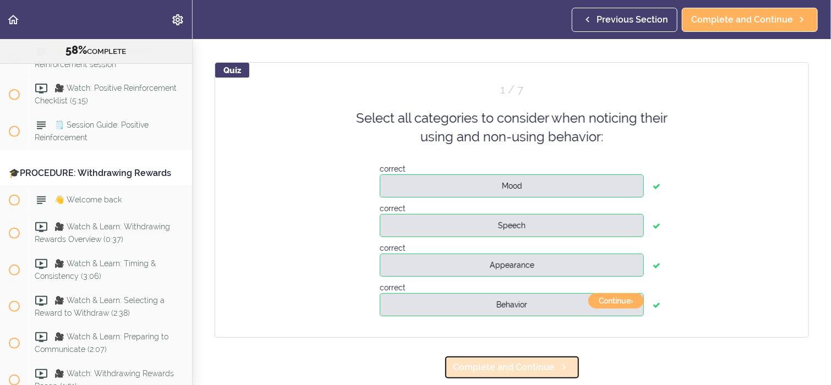
click at [537, 361] on span "Complete and Continue" at bounding box center [504, 367] width 102 height 13
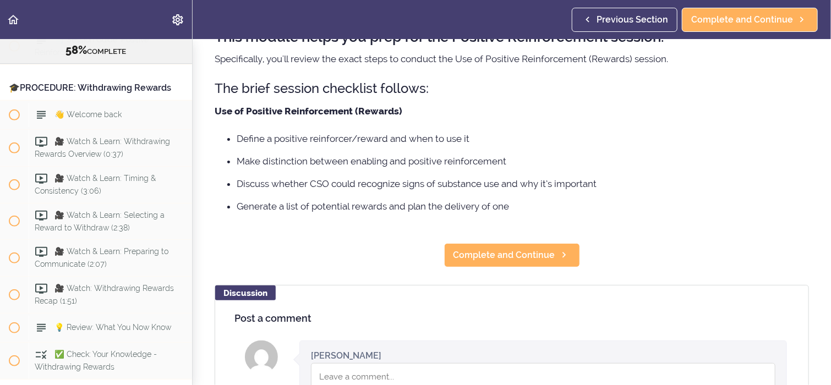
scroll to position [110, 0]
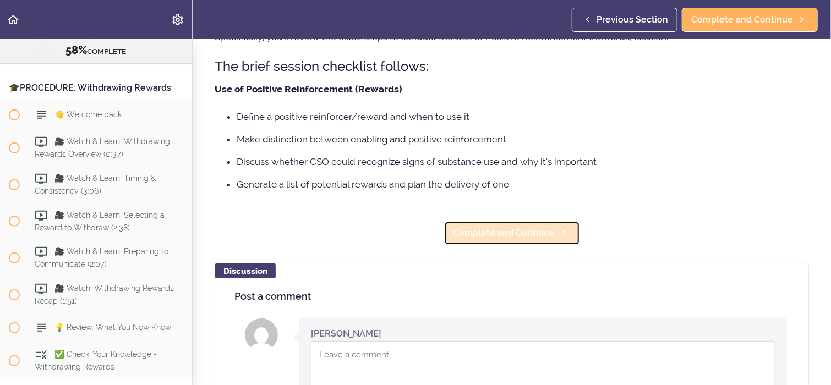
click at [511, 233] on span "Complete and Continue" at bounding box center [504, 233] width 102 height 13
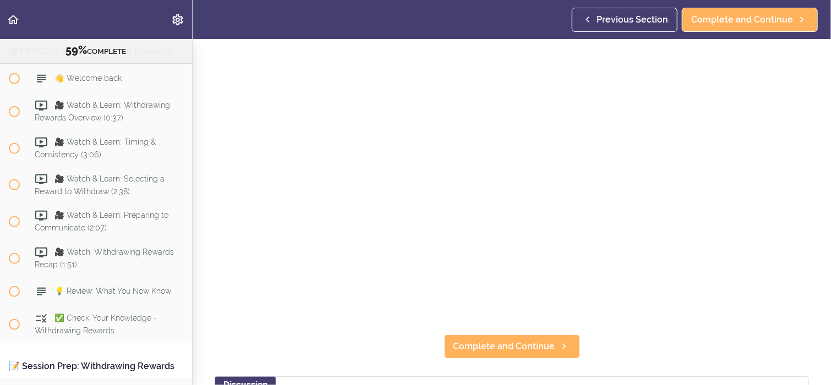
scroll to position [110, 0]
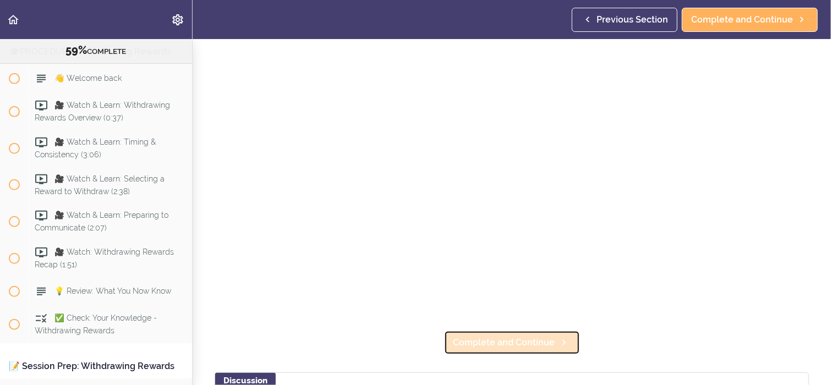
click at [545, 341] on span "Complete and Continue" at bounding box center [504, 342] width 102 height 13
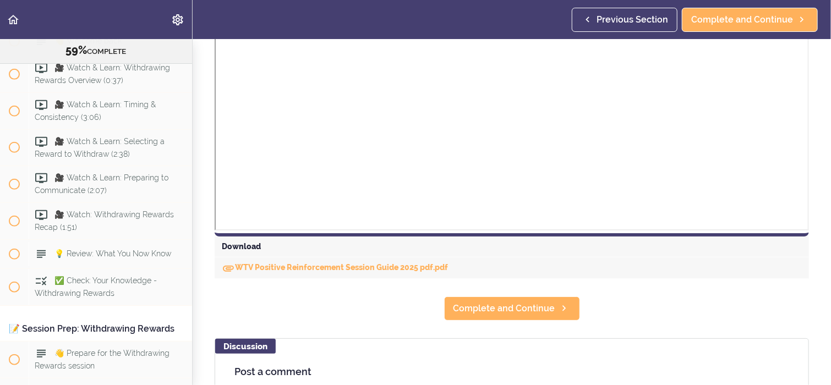
scroll to position [396, 0]
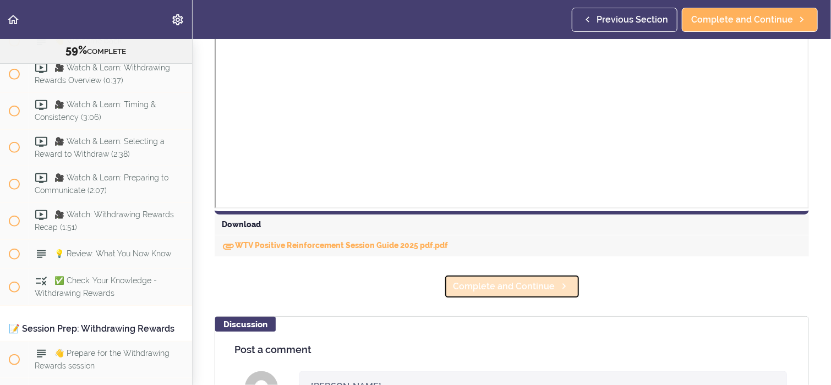
click at [492, 290] on span "Complete and Continue" at bounding box center [504, 286] width 102 height 13
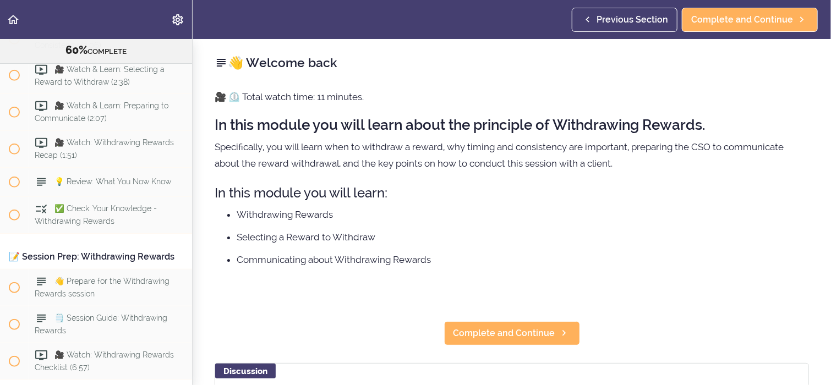
scroll to position [4596, 0]
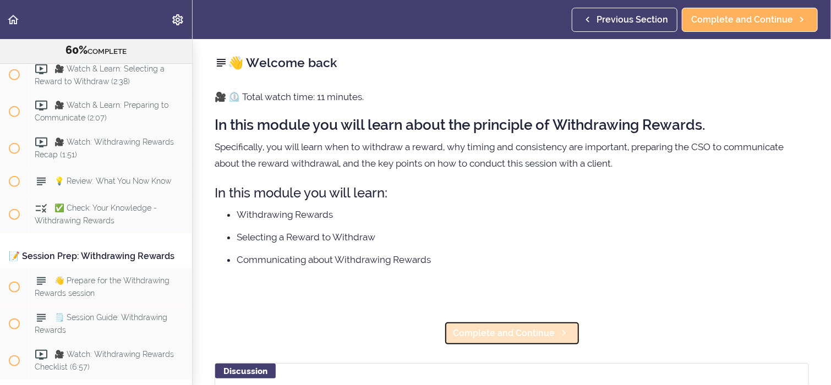
click at [531, 332] on span "Complete and Continue" at bounding box center [504, 333] width 102 height 13
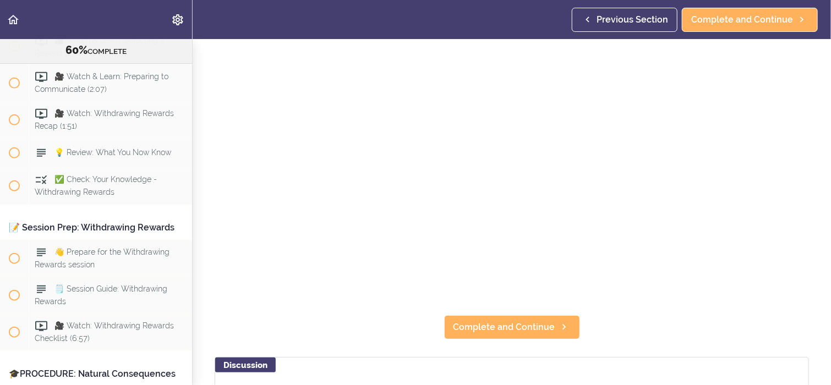
scroll to position [132, 0]
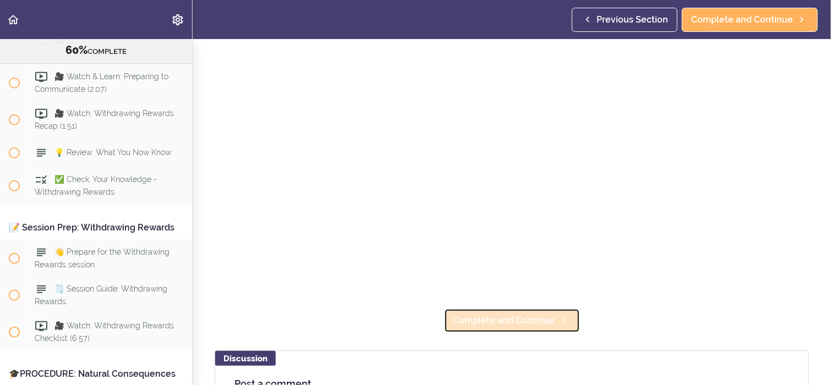
click at [491, 319] on span "Complete and Continue" at bounding box center [504, 320] width 102 height 13
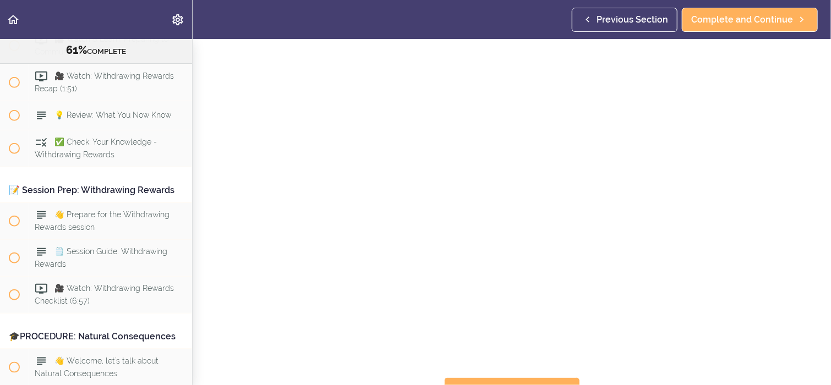
scroll to position [83, 0]
click at [508, 367] on span "Complete and Continue" at bounding box center [504, 373] width 102 height 13
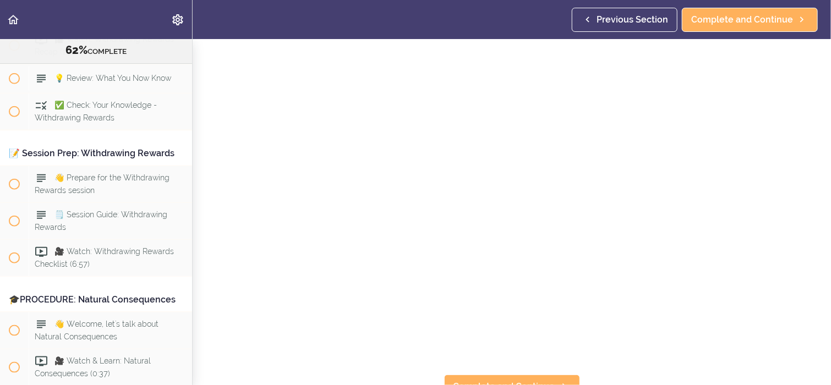
scroll to position [83, 0]
click at [540, 367] on span "Complete and Continue" at bounding box center [504, 373] width 102 height 13
click at [524, 367] on span "Complete and Continue" at bounding box center [504, 373] width 102 height 13
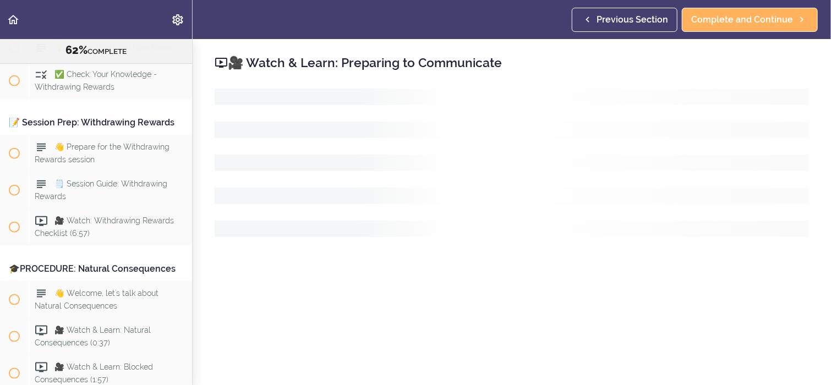
scroll to position [4736, 0]
